Goal: Information Seeking & Learning: Obtain resource

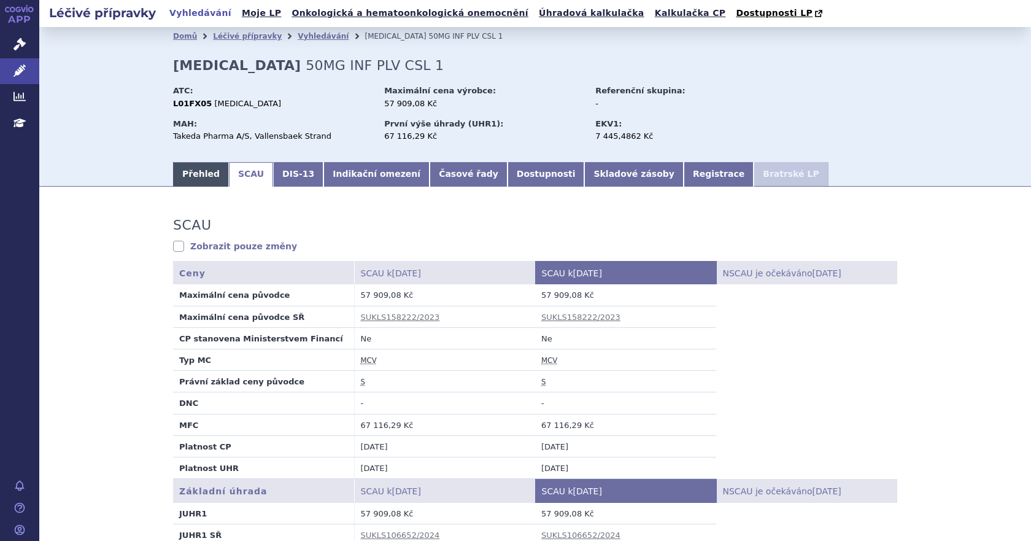
click at [193, 182] on link "Přehled" at bounding box center [201, 174] width 56 height 25
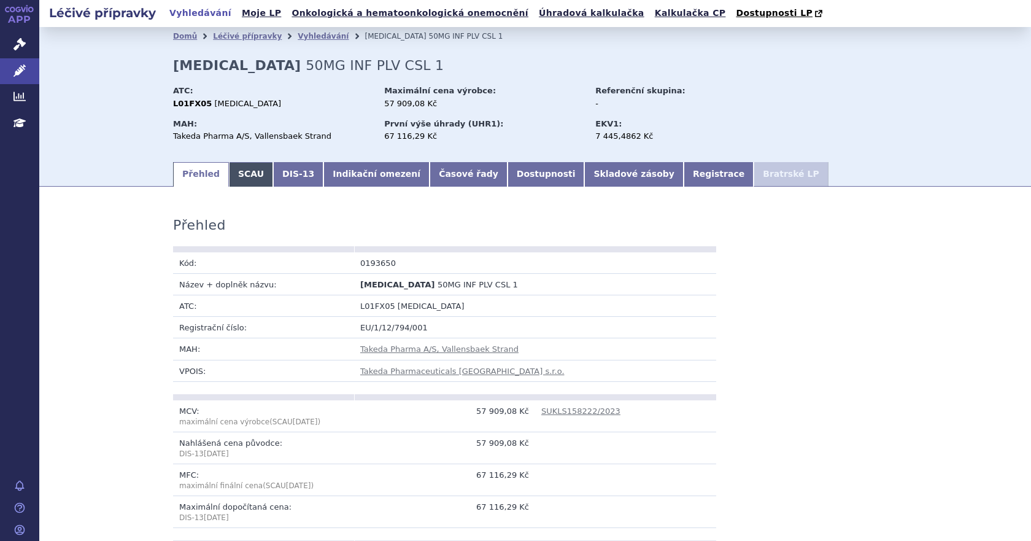
click at [234, 182] on link "SCAU" at bounding box center [251, 174] width 44 height 25
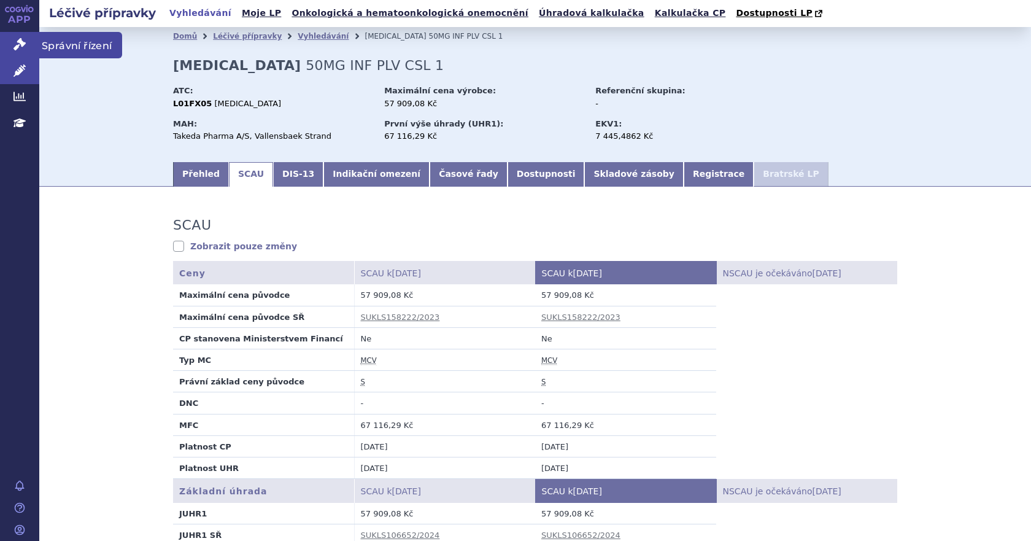
click at [23, 44] on icon at bounding box center [20, 44] width 12 height 12
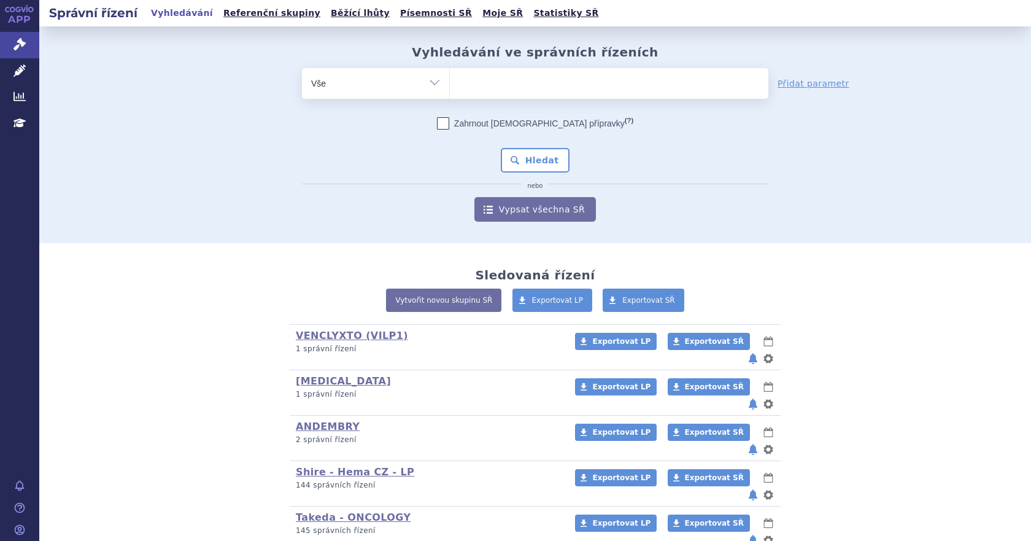
click at [466, 83] on ul at bounding box center [609, 81] width 319 height 26
click at [450, 83] on select at bounding box center [449, 83] width 1 height 31
paste input "SUKL106652_2024"
type input "SUKL106652_2024"
select select "SUKL106652_2024"
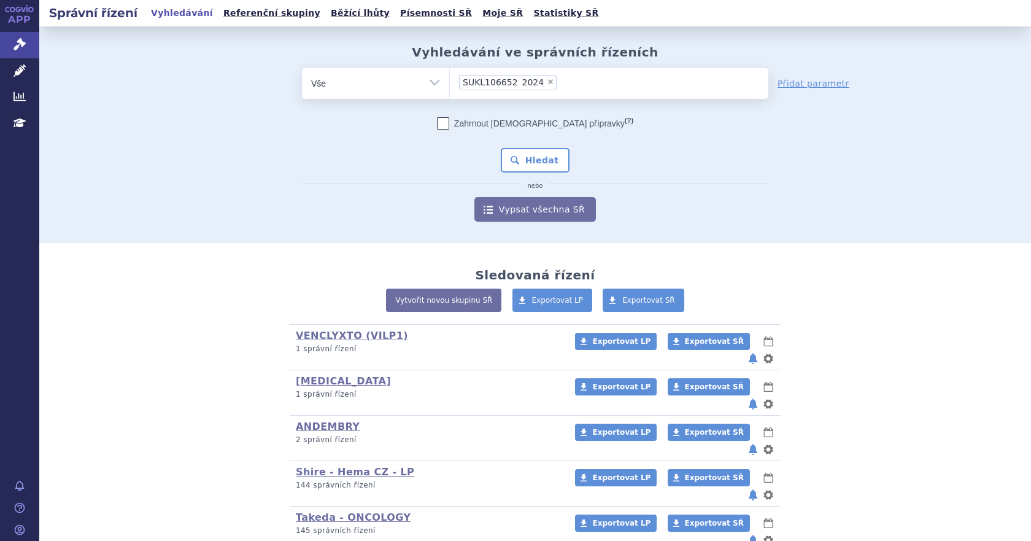
click at [509, 85] on span "SUKL106652_2024" at bounding box center [503, 82] width 81 height 9
click at [450, 85] on select "SUKL106652_2024" at bounding box center [449, 83] width 1 height 31
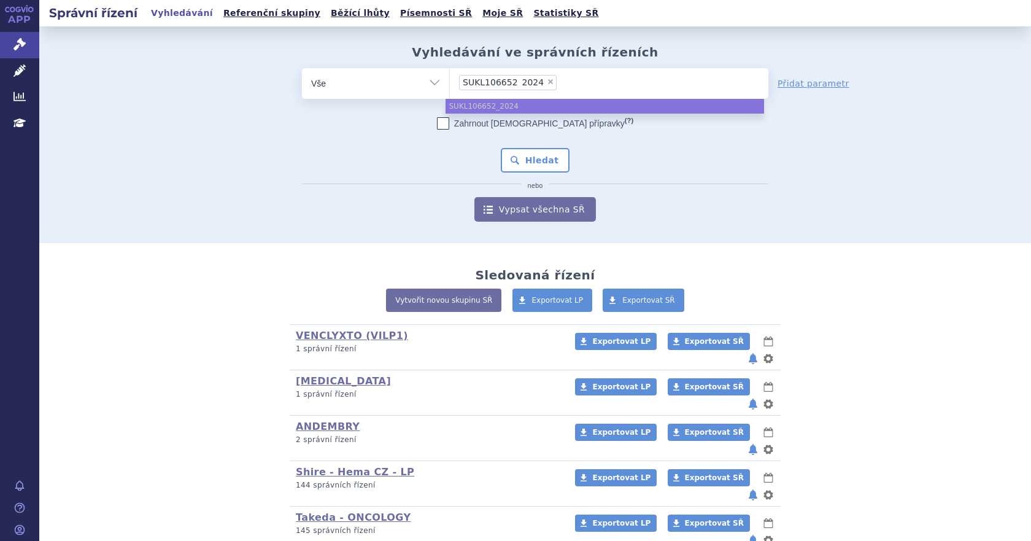
click at [511, 80] on span "SUKL106652_2024" at bounding box center [503, 82] width 81 height 9
click at [450, 80] on select "SUKL106652_2024" at bounding box center [449, 83] width 1 height 31
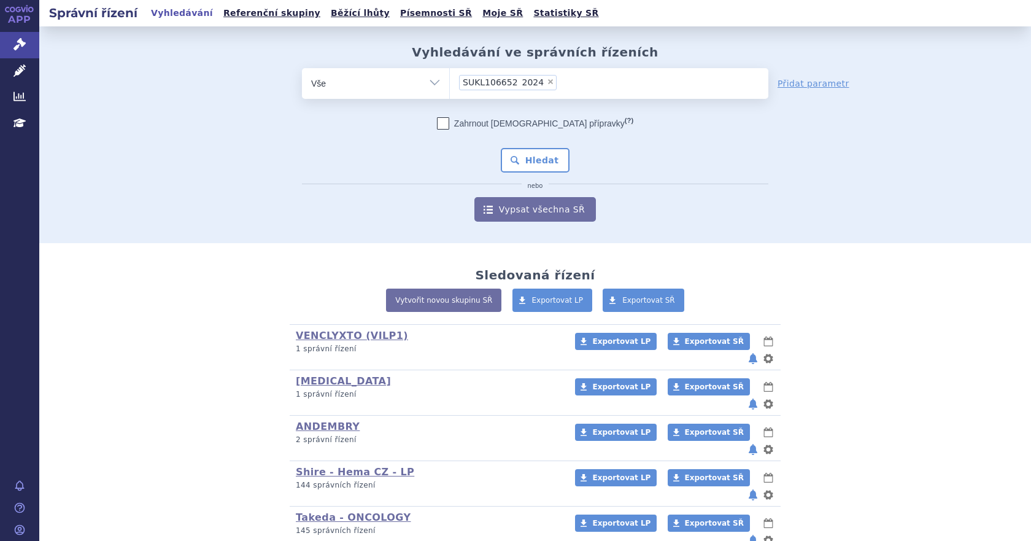
type input "SUKL106652_2024"
select select
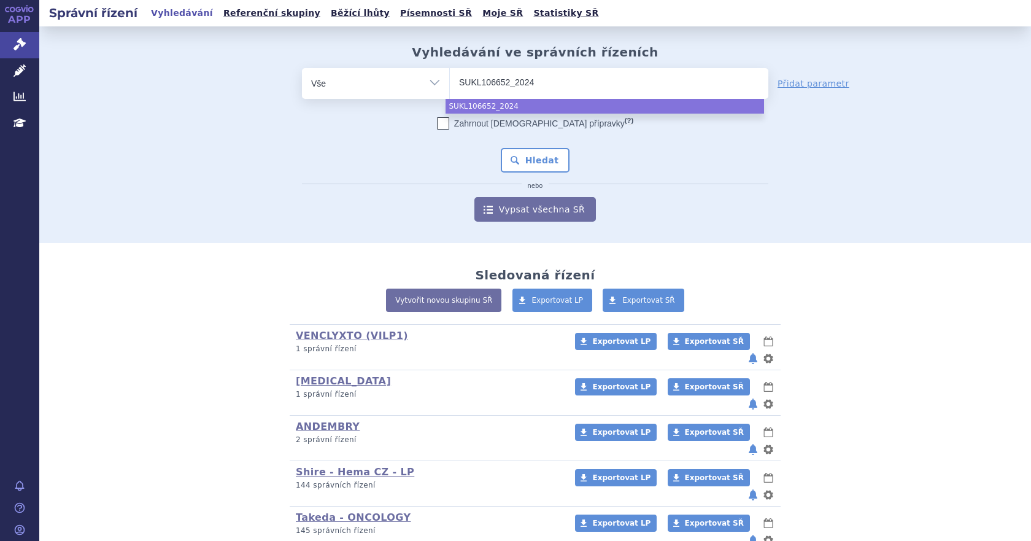
type input "SUKL106652_202"
type input "SUKL106652_20"
type input "SUKL106652_2"
type input "SUKL106652_"
type input "SUKL106652"
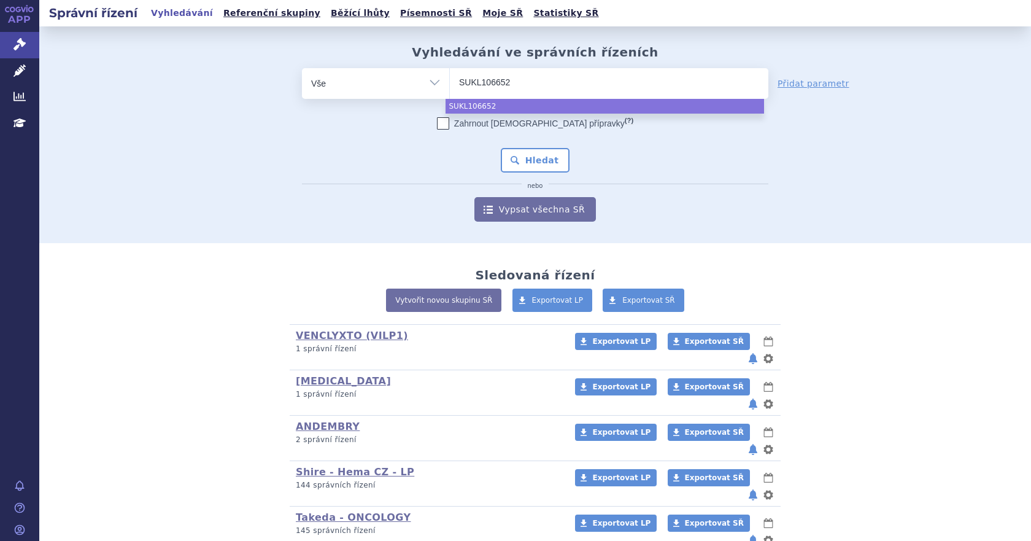
type input "SUKL106652/"
type input "SUKL106652/2"
type input "SUKL106652/20"
type input "SUKL106652/202"
type input "SUKL106652/2024"
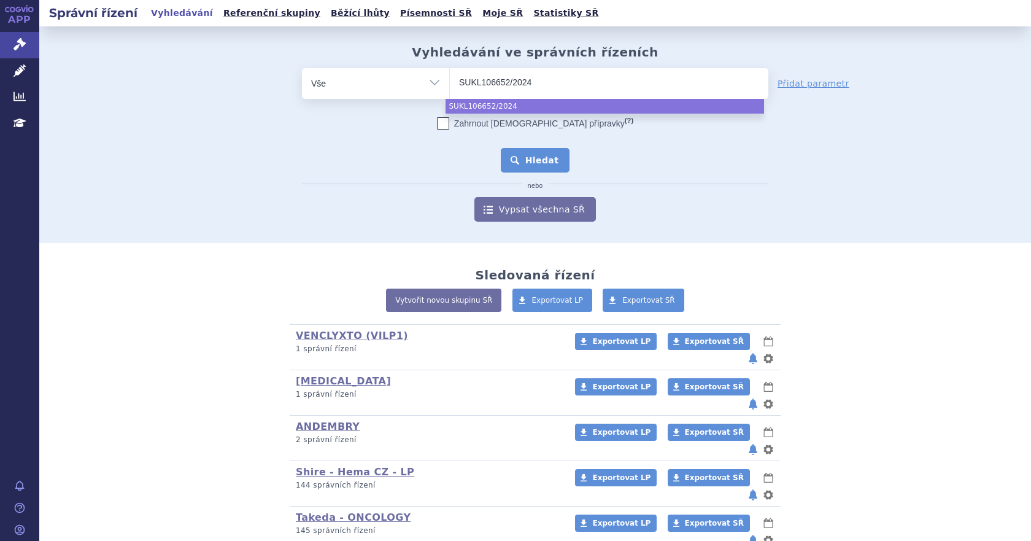
select select "SUKL106652/2024"
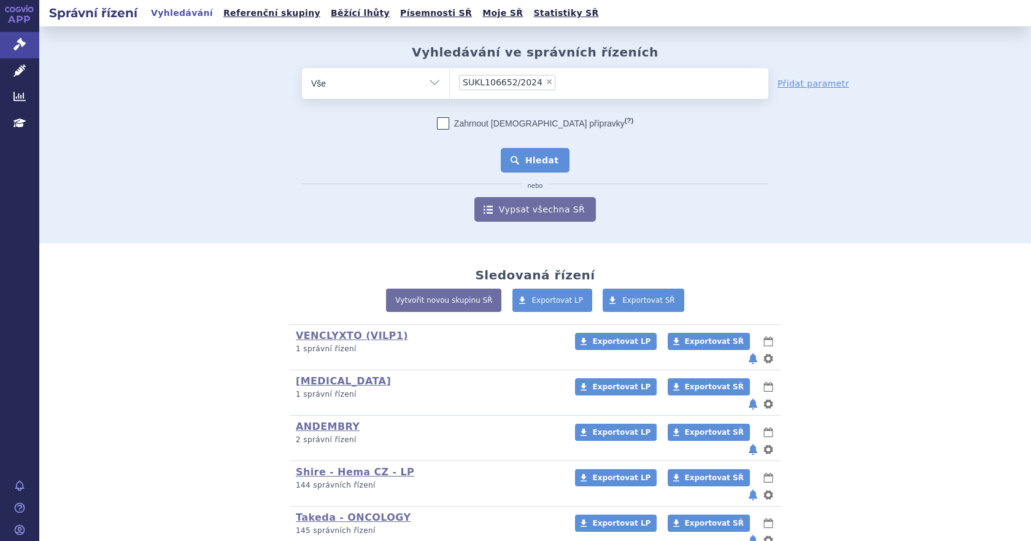
click at [535, 156] on button "Hledat" at bounding box center [535, 160] width 69 height 25
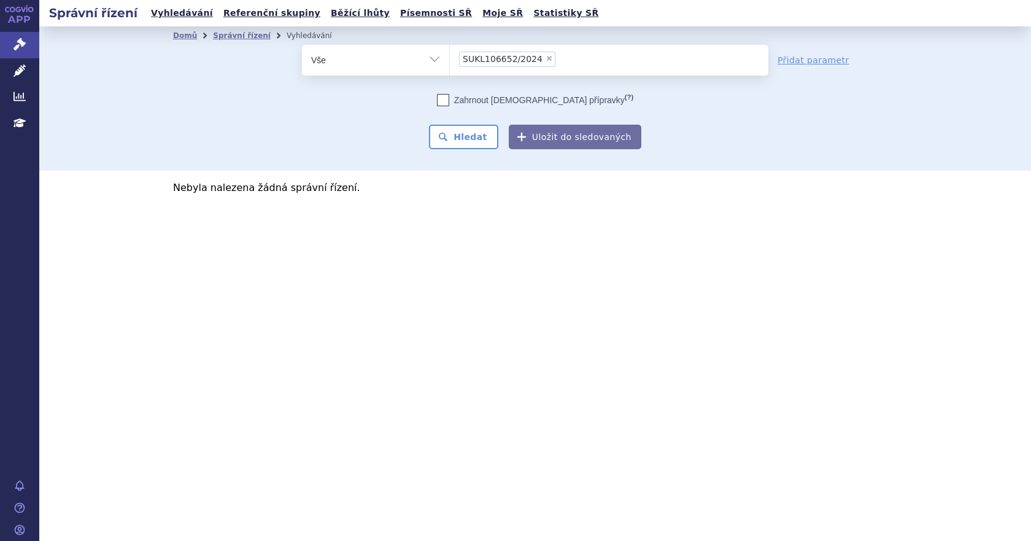
click at [484, 60] on span "SUKL106652/2024" at bounding box center [503, 59] width 80 height 9
click at [450, 60] on select "SUKL106652/2024" at bounding box center [449, 59] width 1 height 31
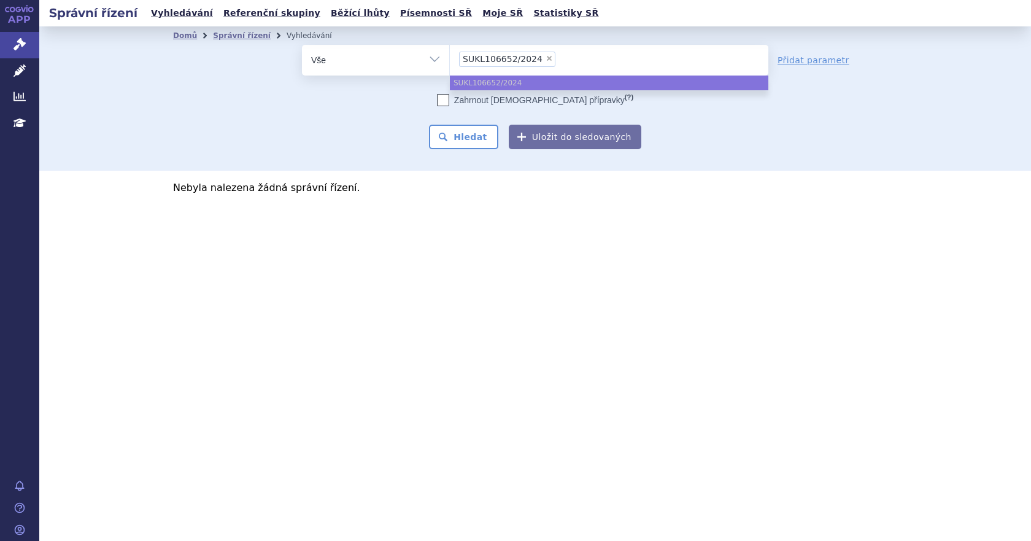
click at [560, 59] on ul "× SUKL106652/2024" at bounding box center [609, 58] width 319 height 27
click at [450, 59] on select "SUKL106652/2024" at bounding box center [449, 59] width 1 height 31
select select
type input "SUKL106652/2024"
type input "SUKLS106652/2024"
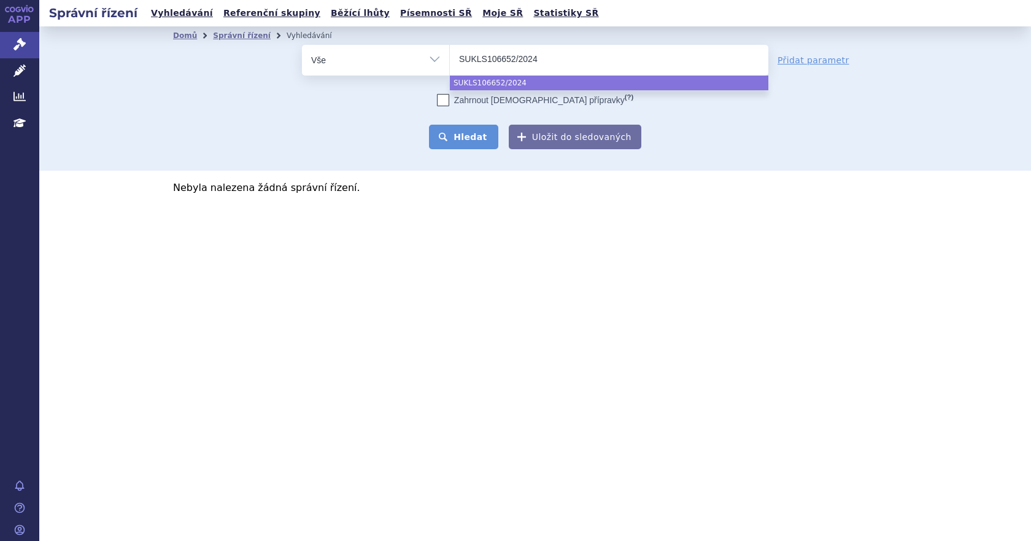
select select "SUKLS106652/2024"
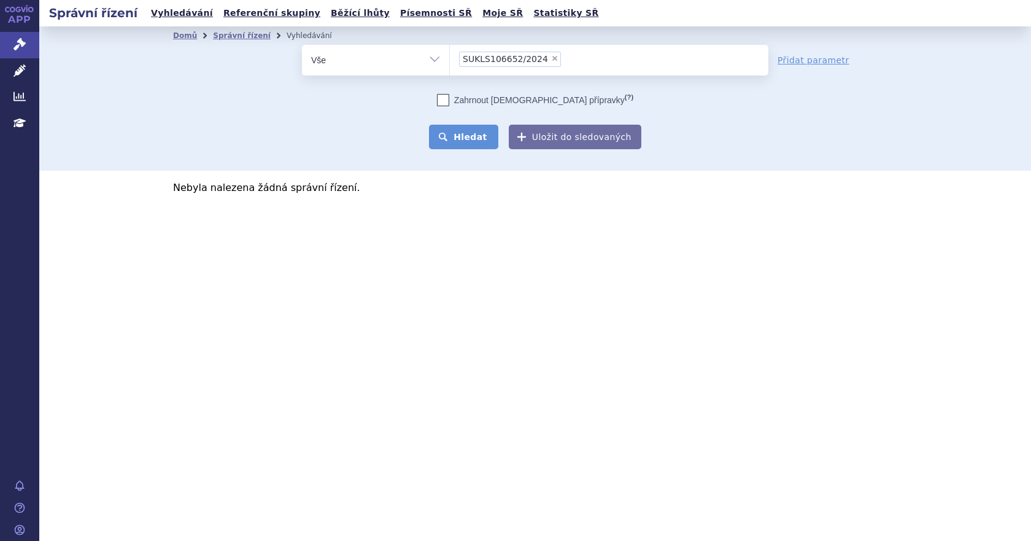
click at [478, 127] on button "Hledat" at bounding box center [463, 137] width 69 height 25
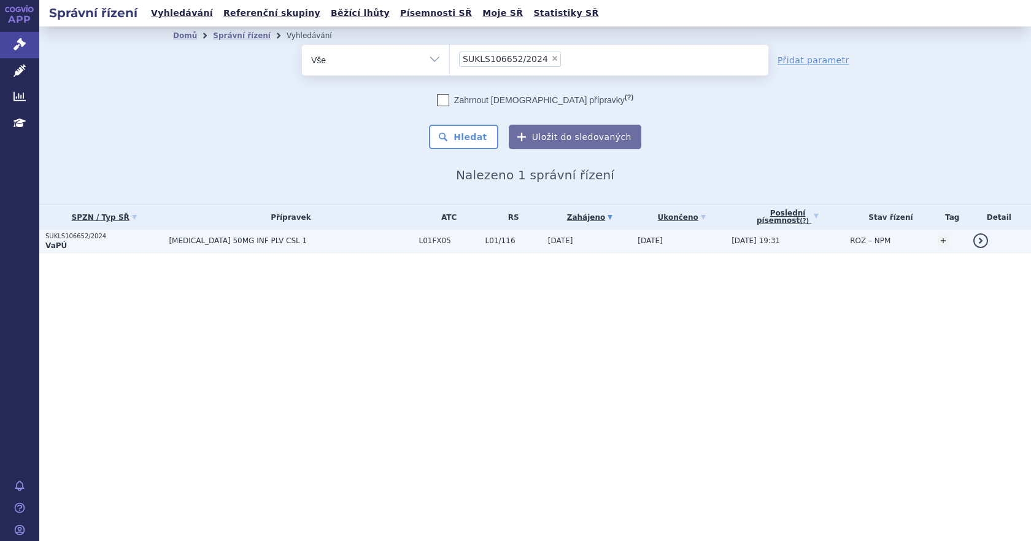
click at [375, 244] on span "ADCETRIS 50MG INF PLV CSL 1" at bounding box center [291, 240] width 244 height 9
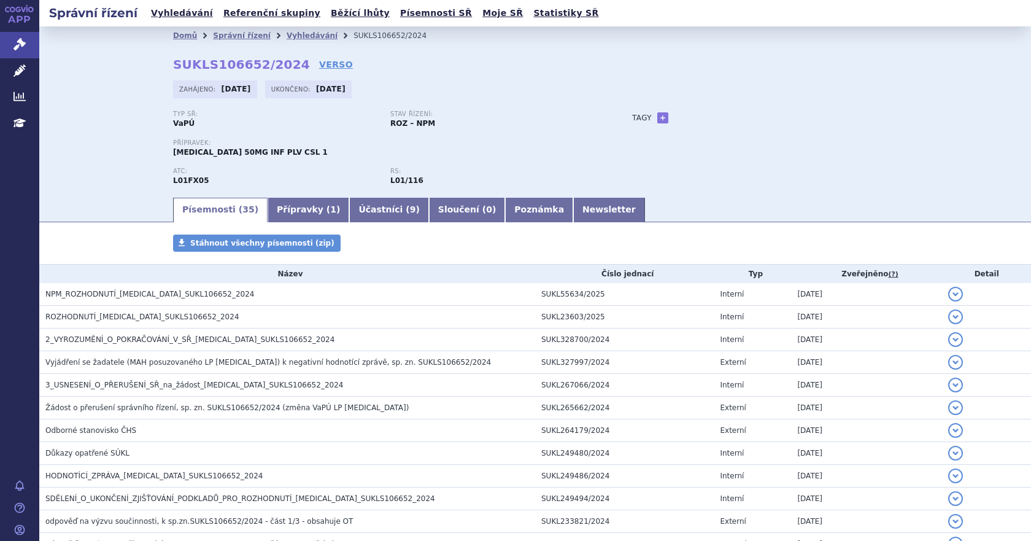
scroll to position [611, 0]
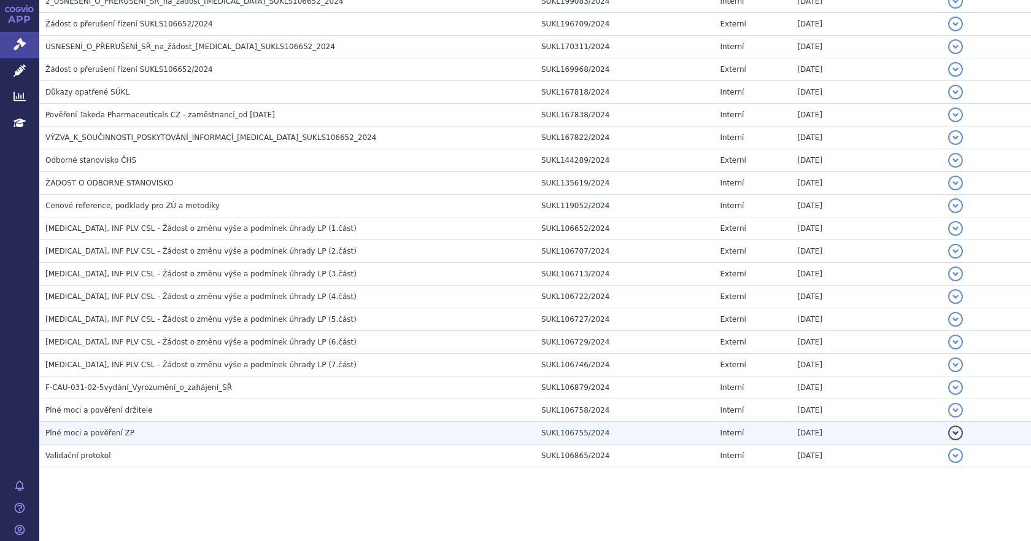
click at [118, 431] on span "Plné moci a pověření ZP" at bounding box center [89, 432] width 89 height 9
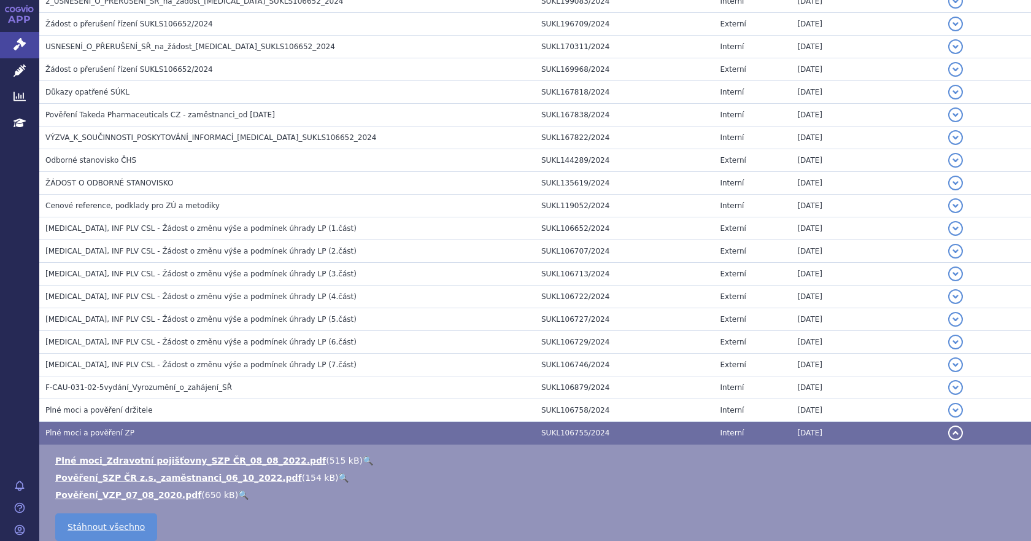
click at [118, 431] on span "Plné moci a pověření ZP" at bounding box center [89, 432] width 89 height 9
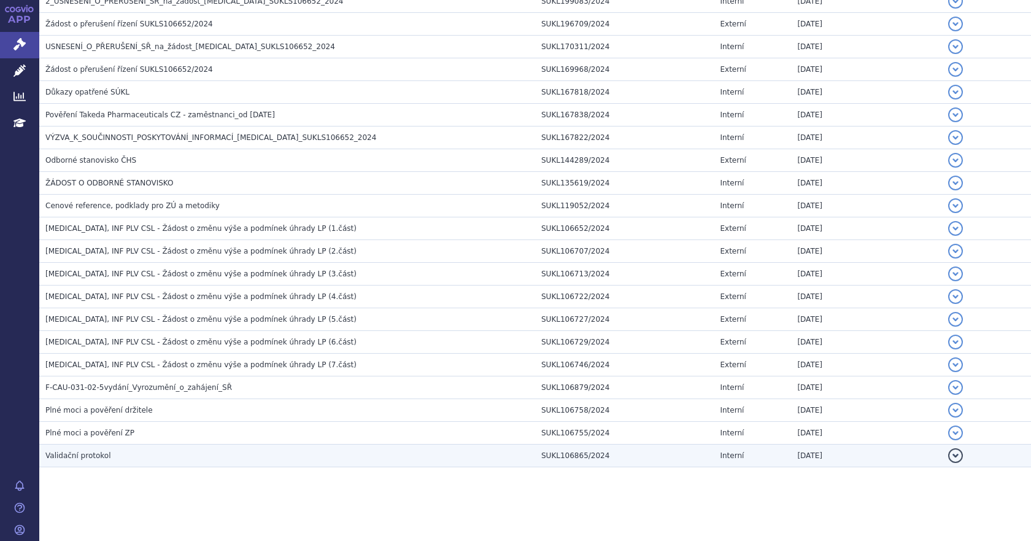
click at [130, 458] on h3 "Validační protokol" at bounding box center [290, 455] width 490 height 12
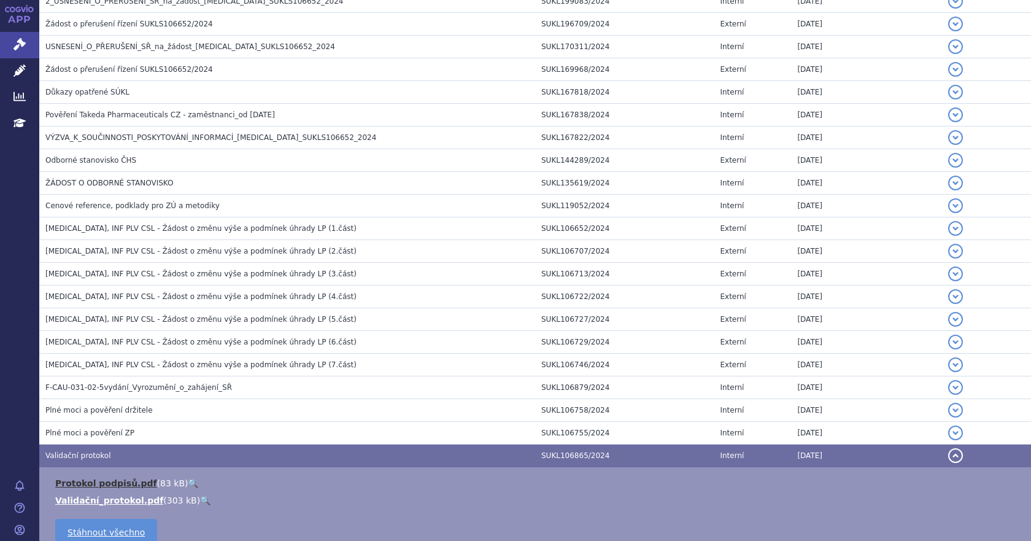
click at [115, 485] on link "Protokol podpisů.pdf" at bounding box center [106, 483] width 102 height 10
click at [110, 501] on link "Validační_protokol.pdf" at bounding box center [109, 500] width 108 height 10
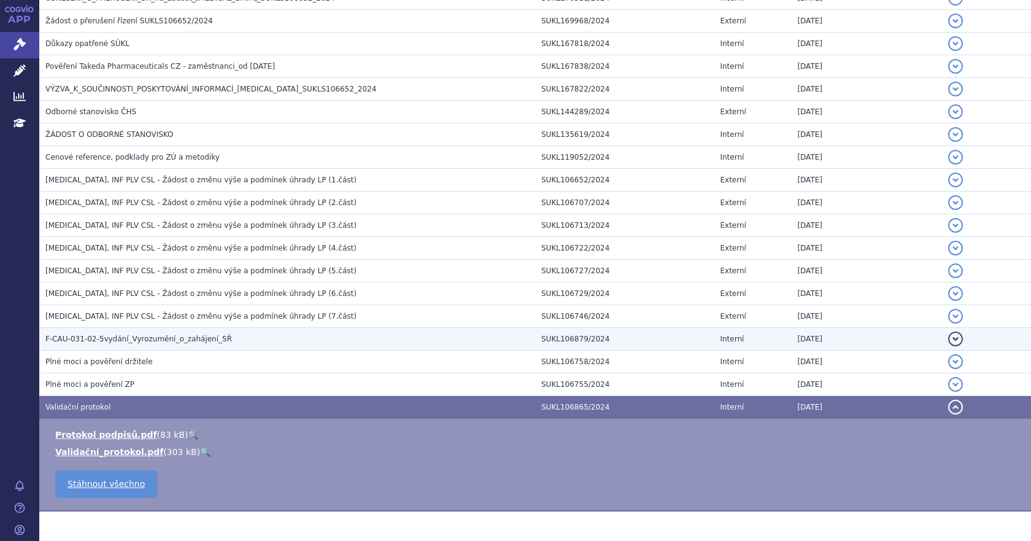
scroll to position [665, 0]
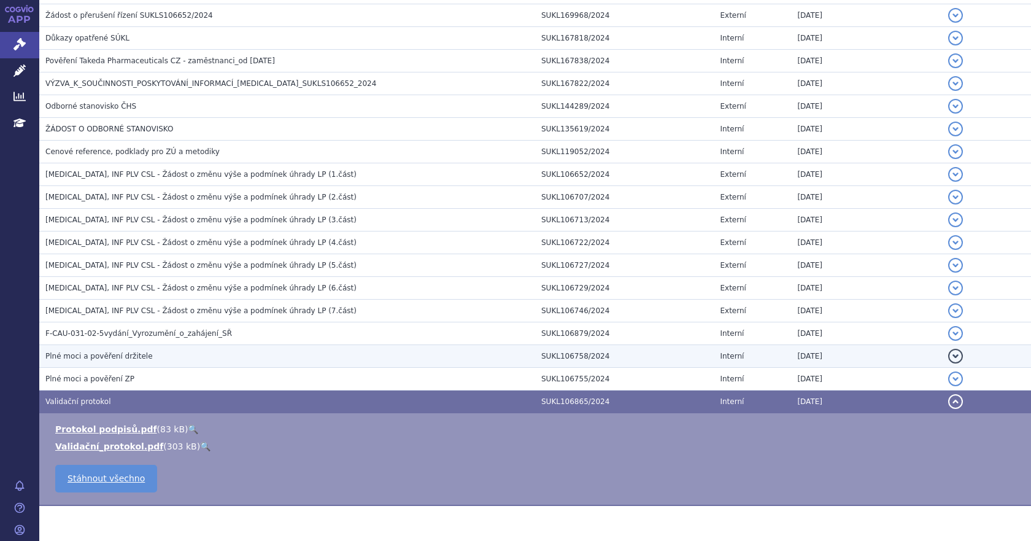
click at [122, 355] on span "Plné moci a pověření držitele" at bounding box center [98, 356] width 107 height 9
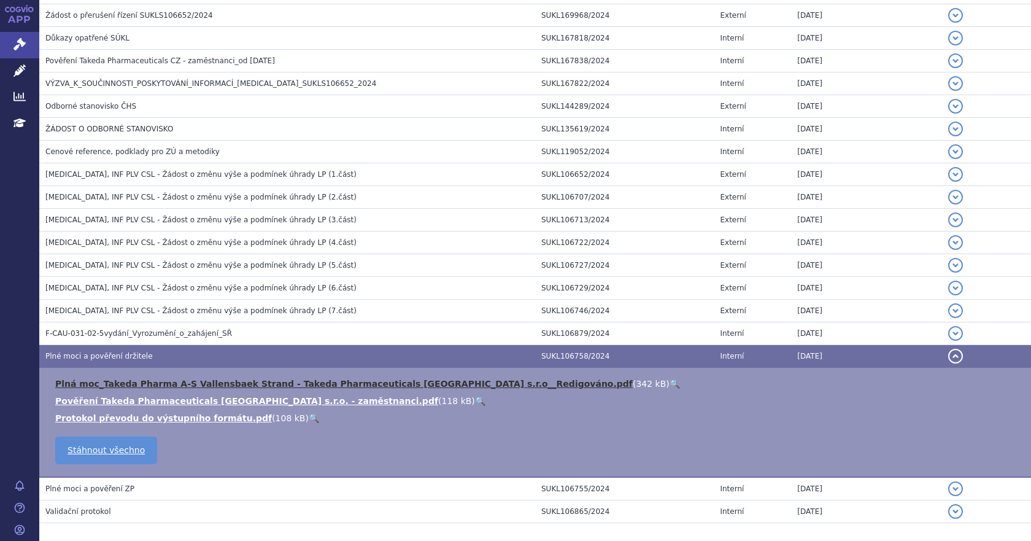
click at [156, 384] on link "Plná moc_Takeda Pharma A-S Vallensbaek Strand - Takeda Pharmaceuticals Czech Re…" at bounding box center [344, 384] width 578 height 10
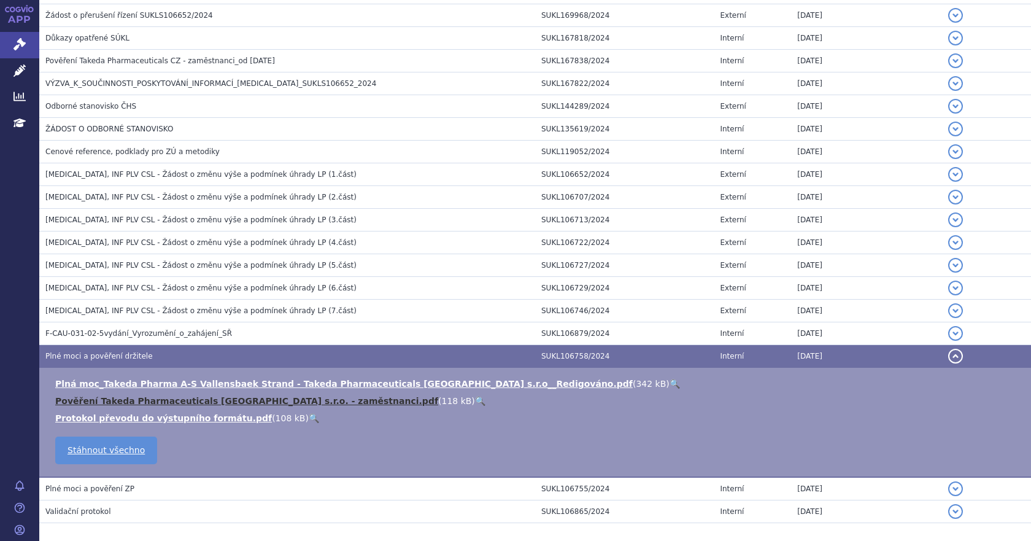
click at [223, 400] on link "Pověření Takeda Pharmaceuticals Czech Republic s.r.o. - zaměstnanci.pdf" at bounding box center [246, 401] width 383 height 10
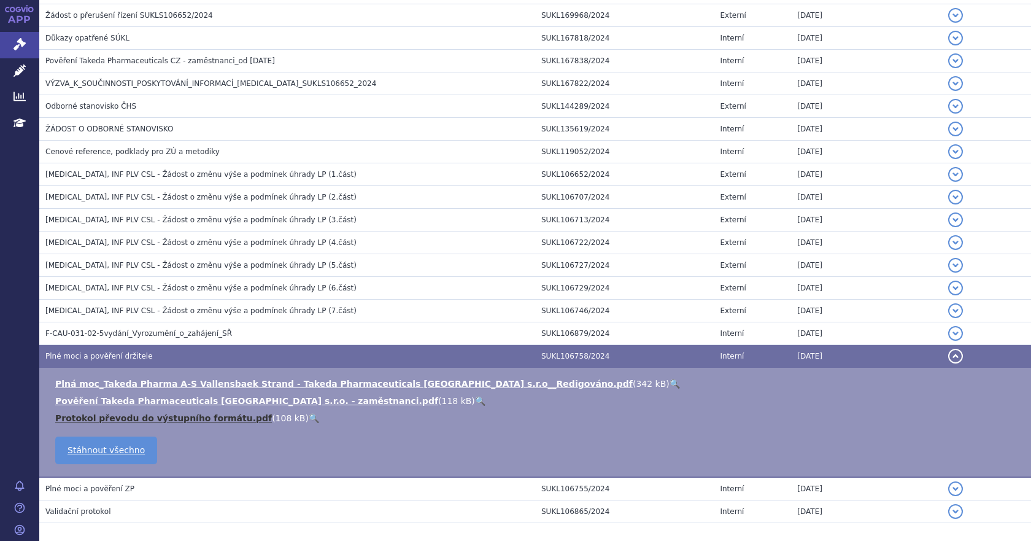
click at [180, 418] on link "Protokol převodu do výstupního formátu.pdf" at bounding box center [163, 418] width 217 height 10
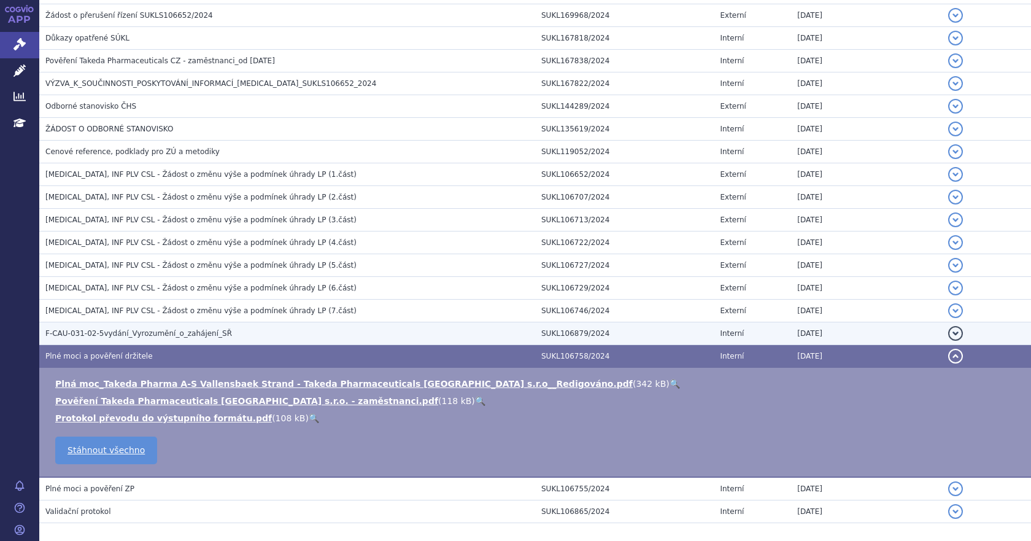
click at [149, 334] on span "F-CAU-031-02-5vydání_Vyrozumění_o_zahájení_SŘ" at bounding box center [138, 333] width 187 height 9
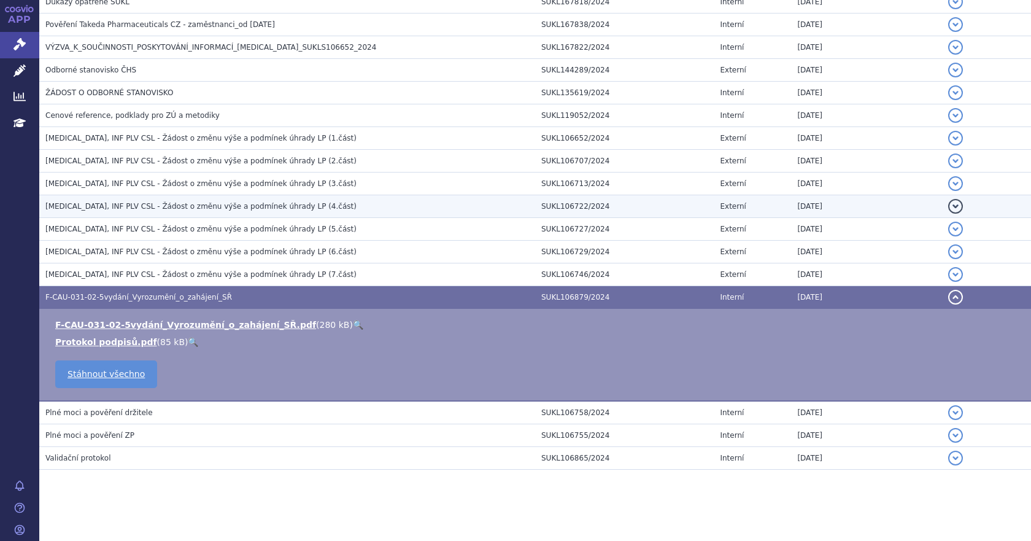
scroll to position [661, 0]
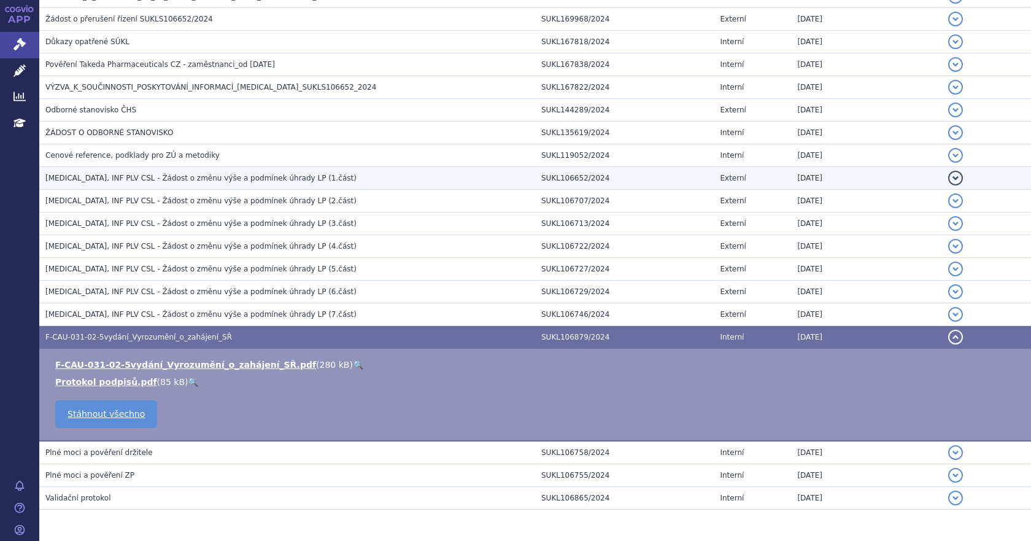
click at [177, 185] on td "ADCETRIS, INF PLV CSL - Žádost o změnu výše a podmínek úhrady LP (1.část)" at bounding box center [287, 178] width 496 height 23
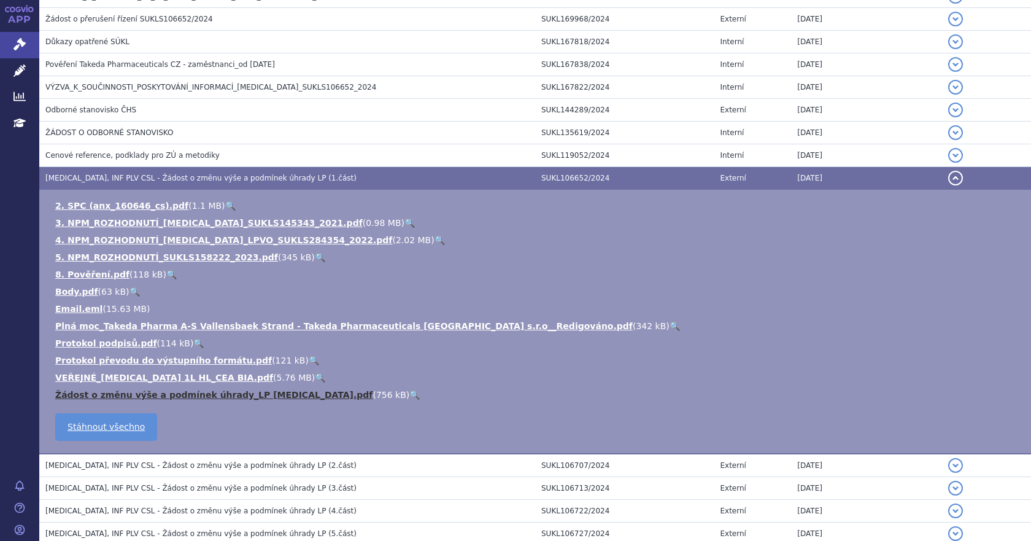
click at [157, 394] on link "Žádost o změnu výše a podmínek úhrady_LP ADCETRIS.pdf" at bounding box center [213, 395] width 317 height 10
click at [80, 304] on link "Email.eml" at bounding box center [78, 309] width 47 height 10
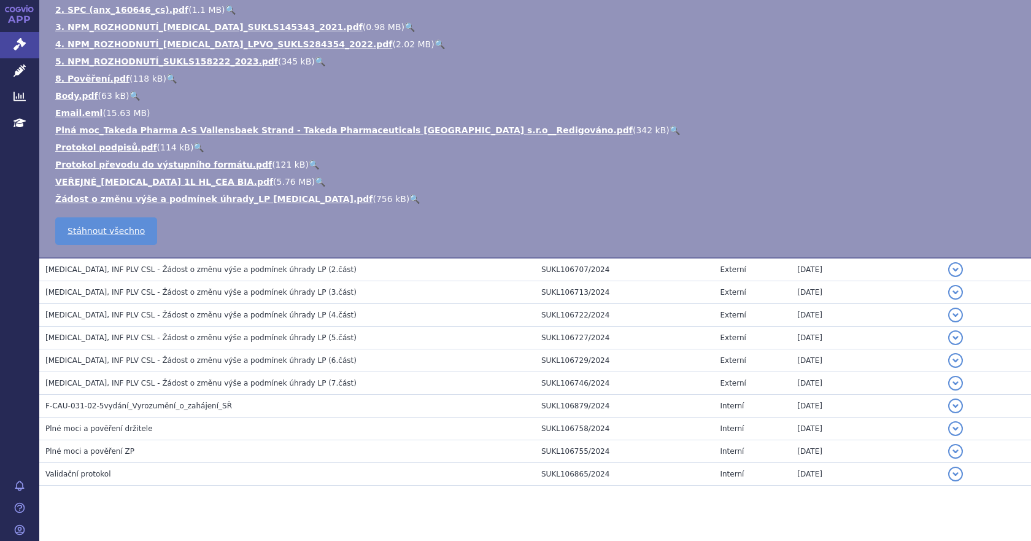
scroll to position [857, 0]
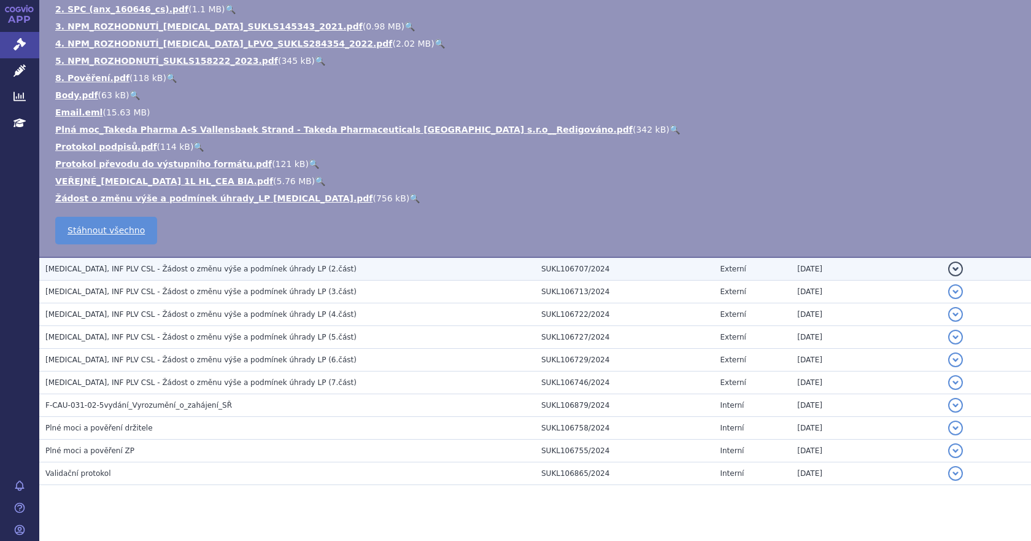
click at [261, 266] on span "ADCETRIS, INF PLV CSL - Žádost o změnu výše a podmínek úhrady LP (2.část)" at bounding box center [200, 269] width 311 height 9
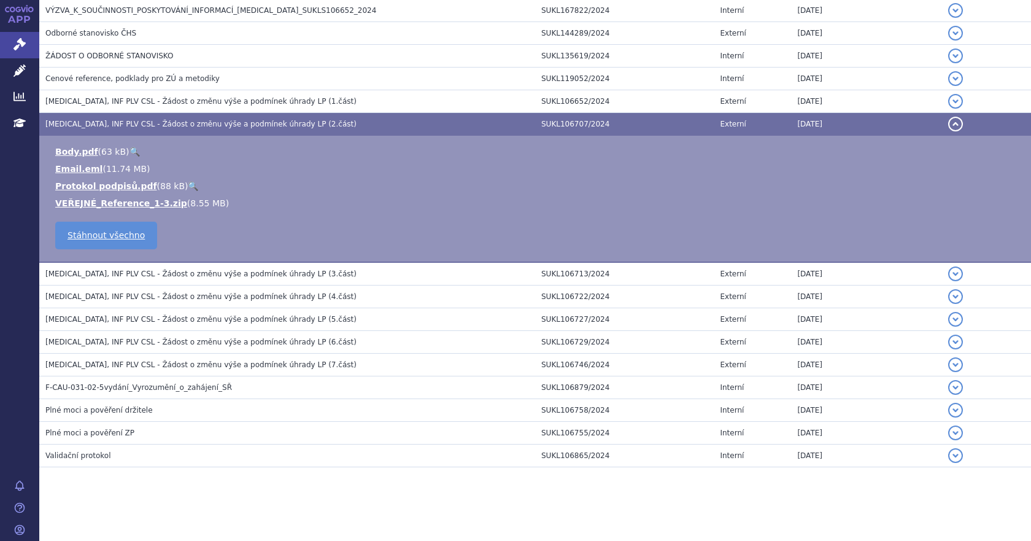
scroll to position [593, 0]
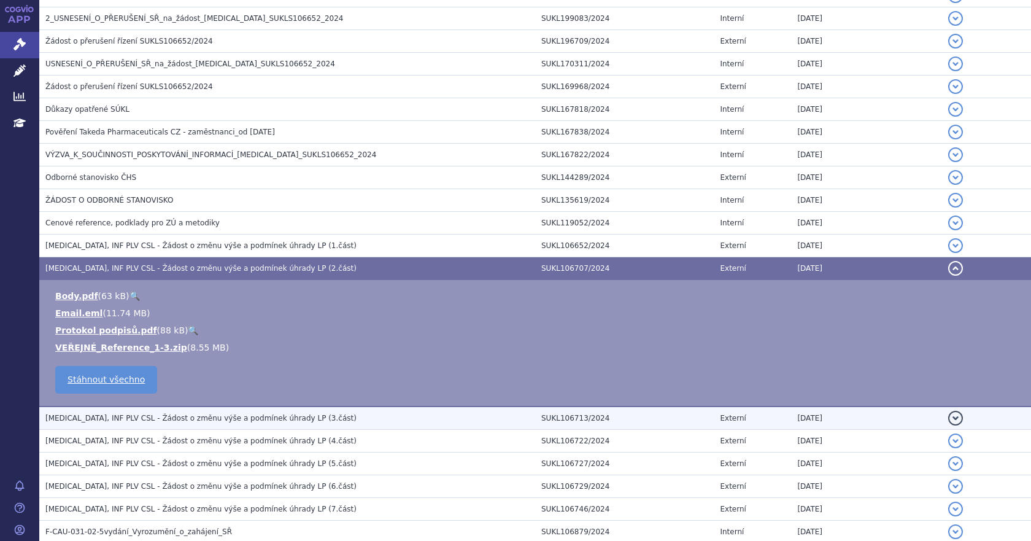
click at [195, 422] on span "ADCETRIS, INF PLV CSL - Žádost o změnu výše a podmínek úhrady LP (3.část)" at bounding box center [200, 418] width 311 height 9
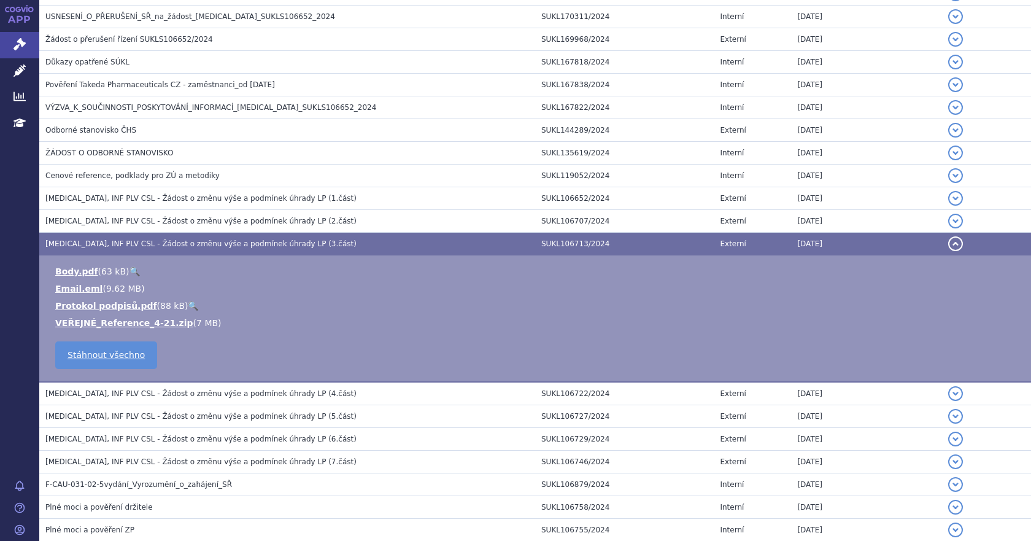
scroll to position [641, 0]
click at [79, 283] on link "Email.eml" at bounding box center [78, 288] width 47 height 10
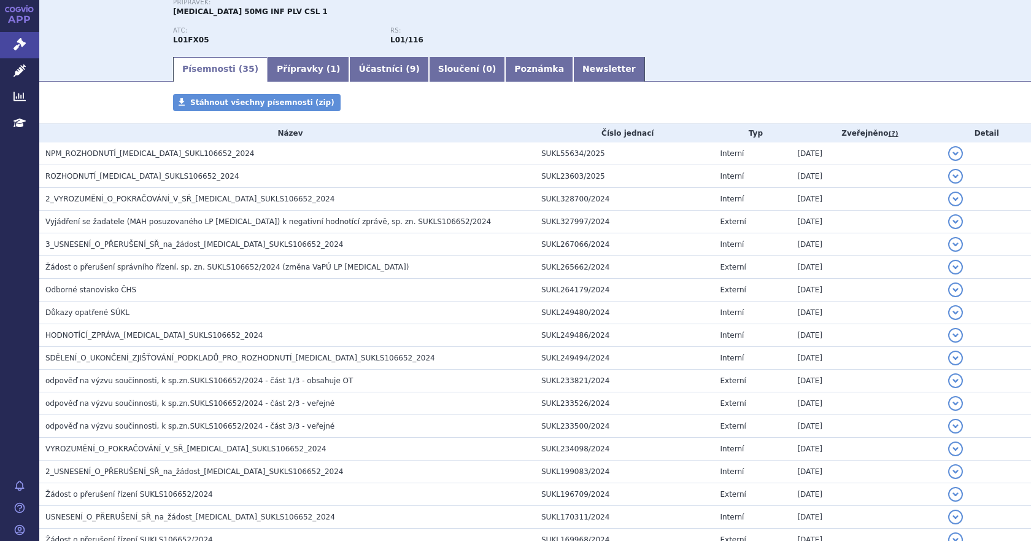
scroll to position [0, 0]
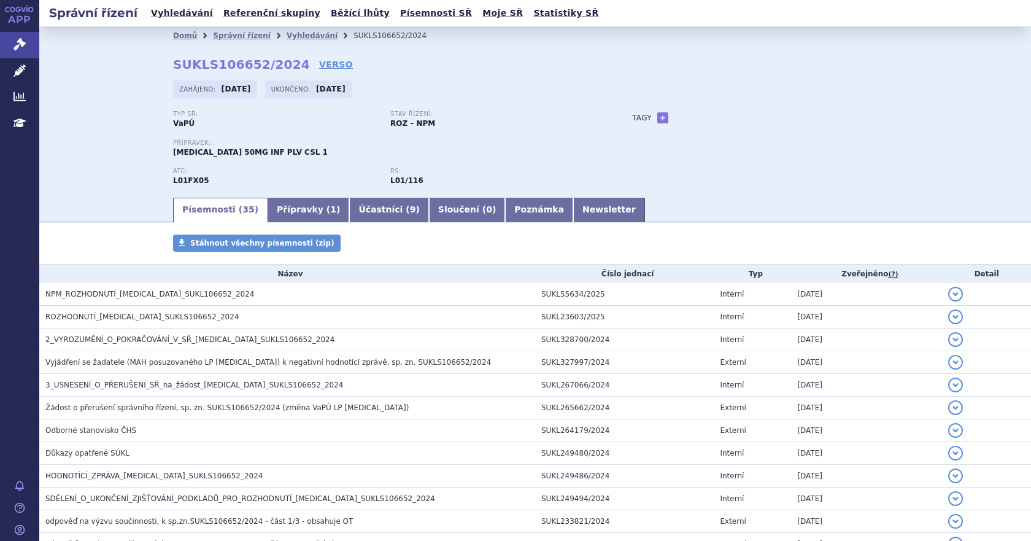
click at [242, 66] on strong "SUKLS106652/2024" at bounding box center [241, 64] width 137 height 15
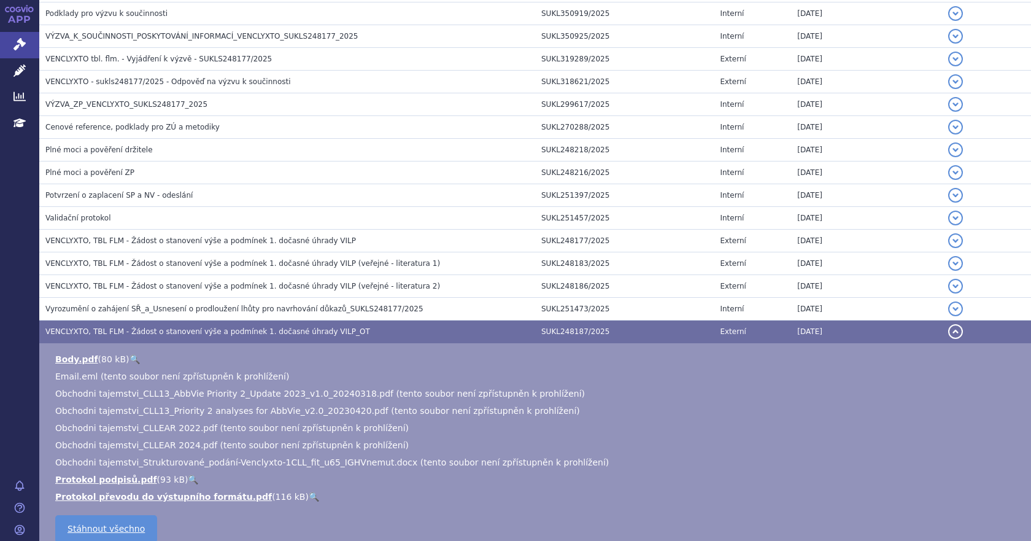
scroll to position [471, 0]
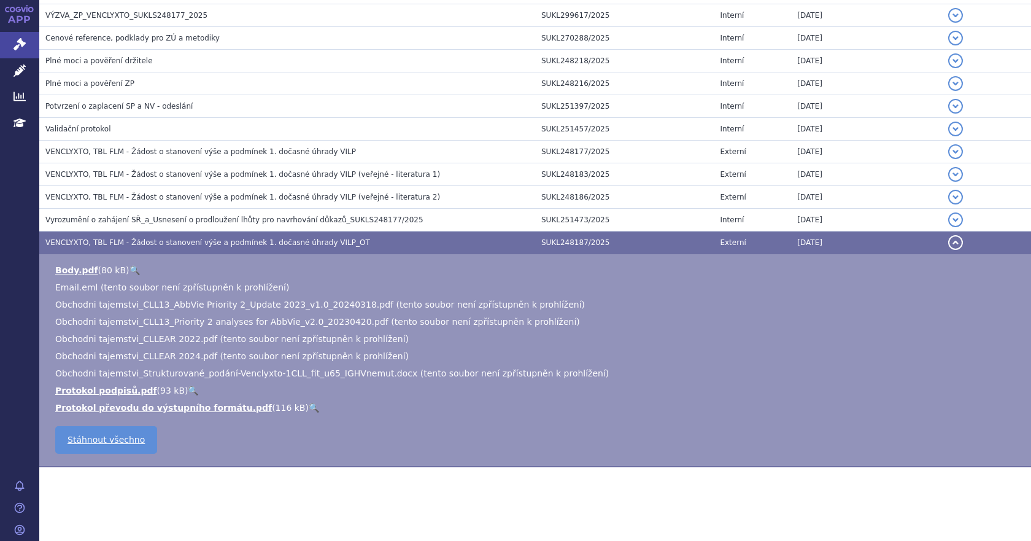
click at [155, 491] on div "Písemnosti Stáhnout všechny písemnosti (zip) Název Číslo jednací Typ Zveřejněno…" at bounding box center [535, 132] width 992 height 717
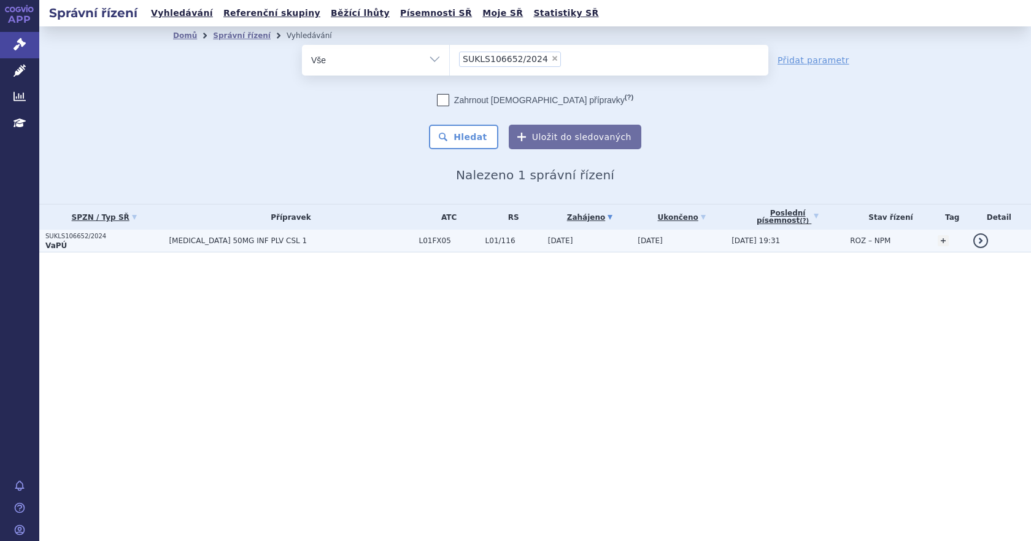
click at [286, 240] on span "[MEDICAL_DATA] 50MG INF PLV CSL 1" at bounding box center [291, 240] width 244 height 9
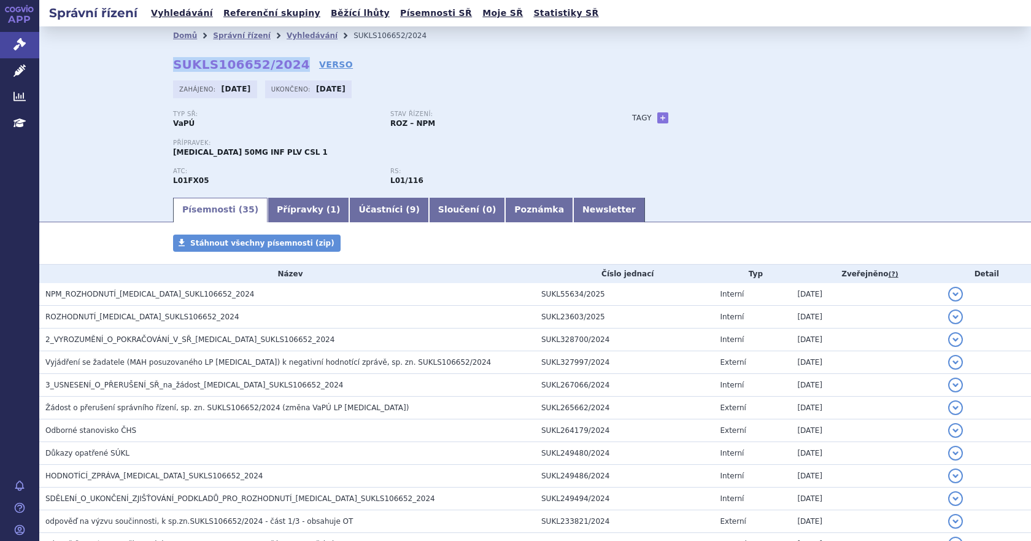
drag, startPoint x: 282, startPoint y: 63, endPoint x: 169, endPoint y: 61, distance: 112.9
click at [173, 61] on strong "SUKLS106652/2024" at bounding box center [241, 64] width 137 height 15
copy strong "SUKLS106652/2024"
click at [629, 184] on div "Typ SŘ: VaPÚ Stav řízení: ROZ – NPM Přípravek: ADCETRIS 50MG INF PLV CSL 1 ATC:…" at bounding box center [535, 152] width 724 height 85
click at [14, 20] on link "APP" at bounding box center [19, 16] width 39 height 32
